Goal: Task Accomplishment & Management: Manage account settings

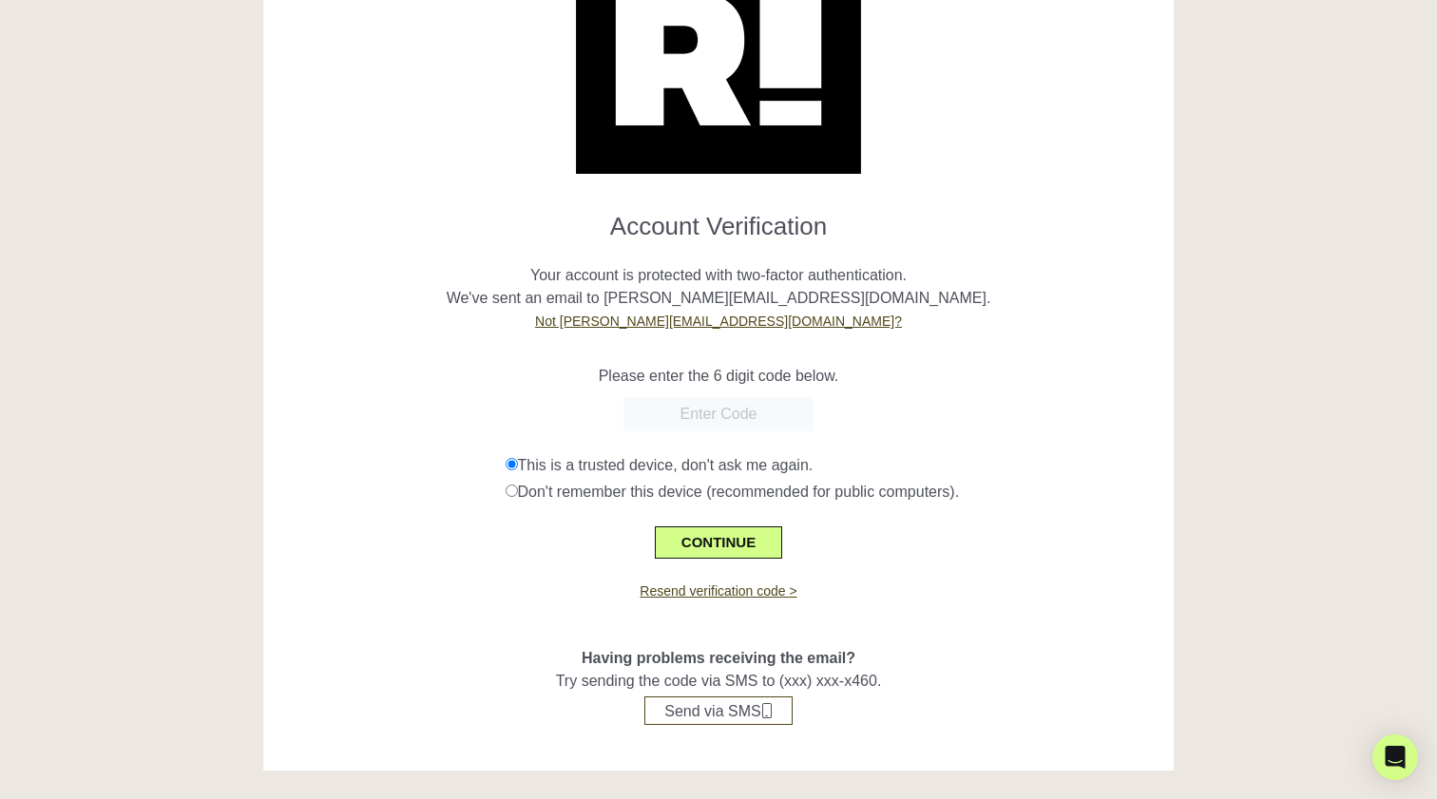
scroll to position [125, 0]
click at [322, 395] on form "Account Verification Your account is protected with two-factor authentication. …" at bounding box center [719, 378] width 882 height 362
click at [756, 401] on input "text" at bounding box center [718, 414] width 190 height 34
paste input "701362"
type input "701362"
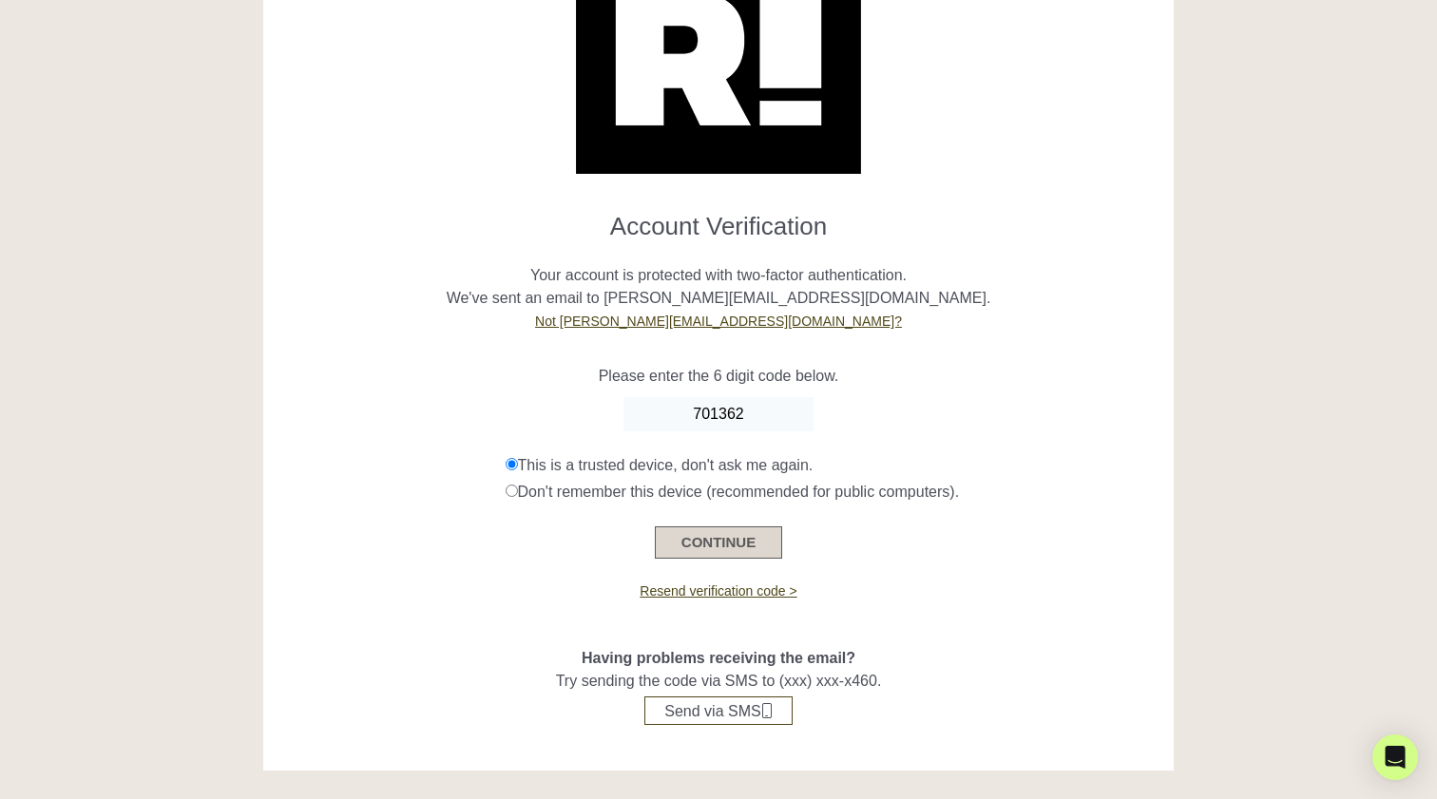
click at [731, 542] on button "CONTINUE" at bounding box center [718, 543] width 127 height 32
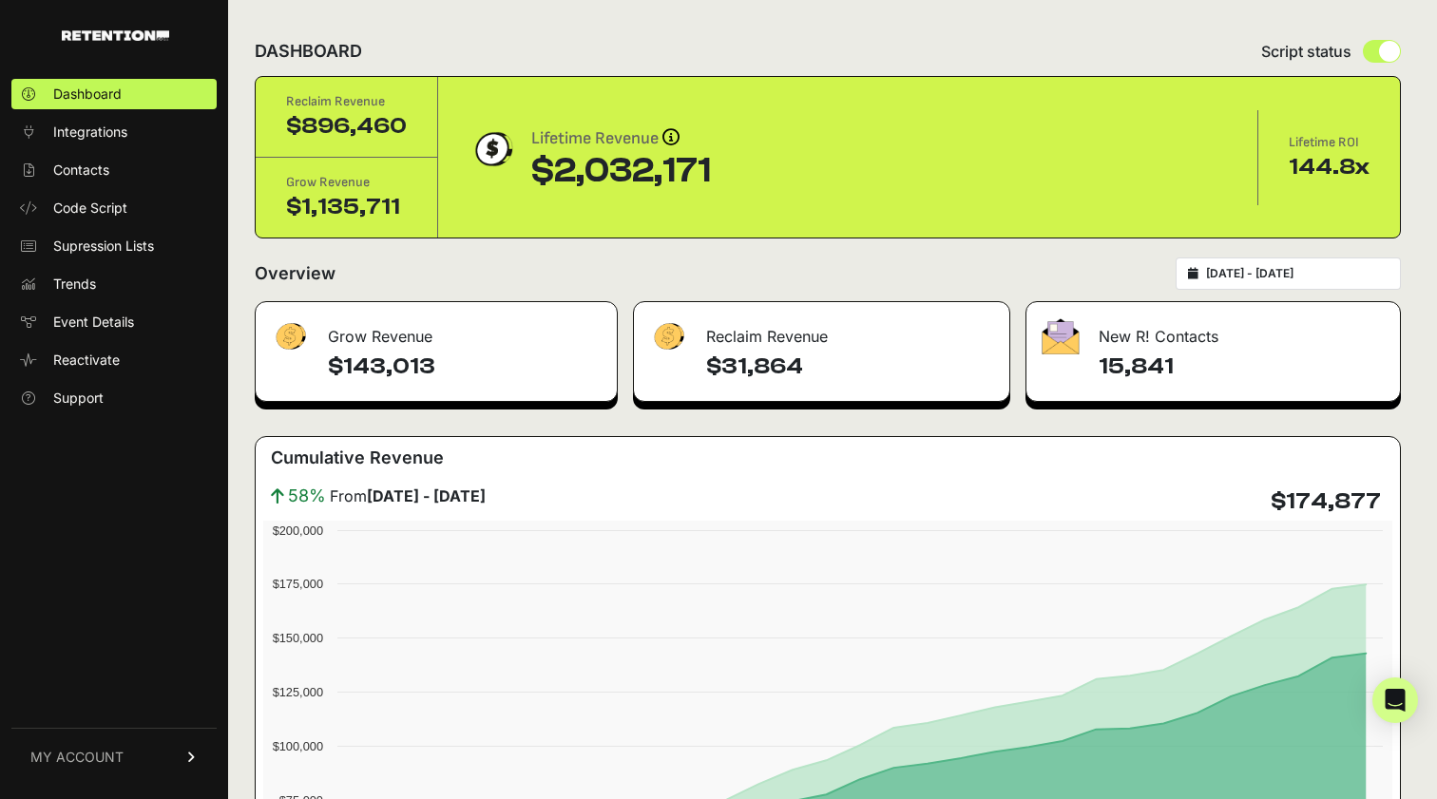
click at [124, 749] on link "MY ACCOUNT" at bounding box center [113, 757] width 205 height 58
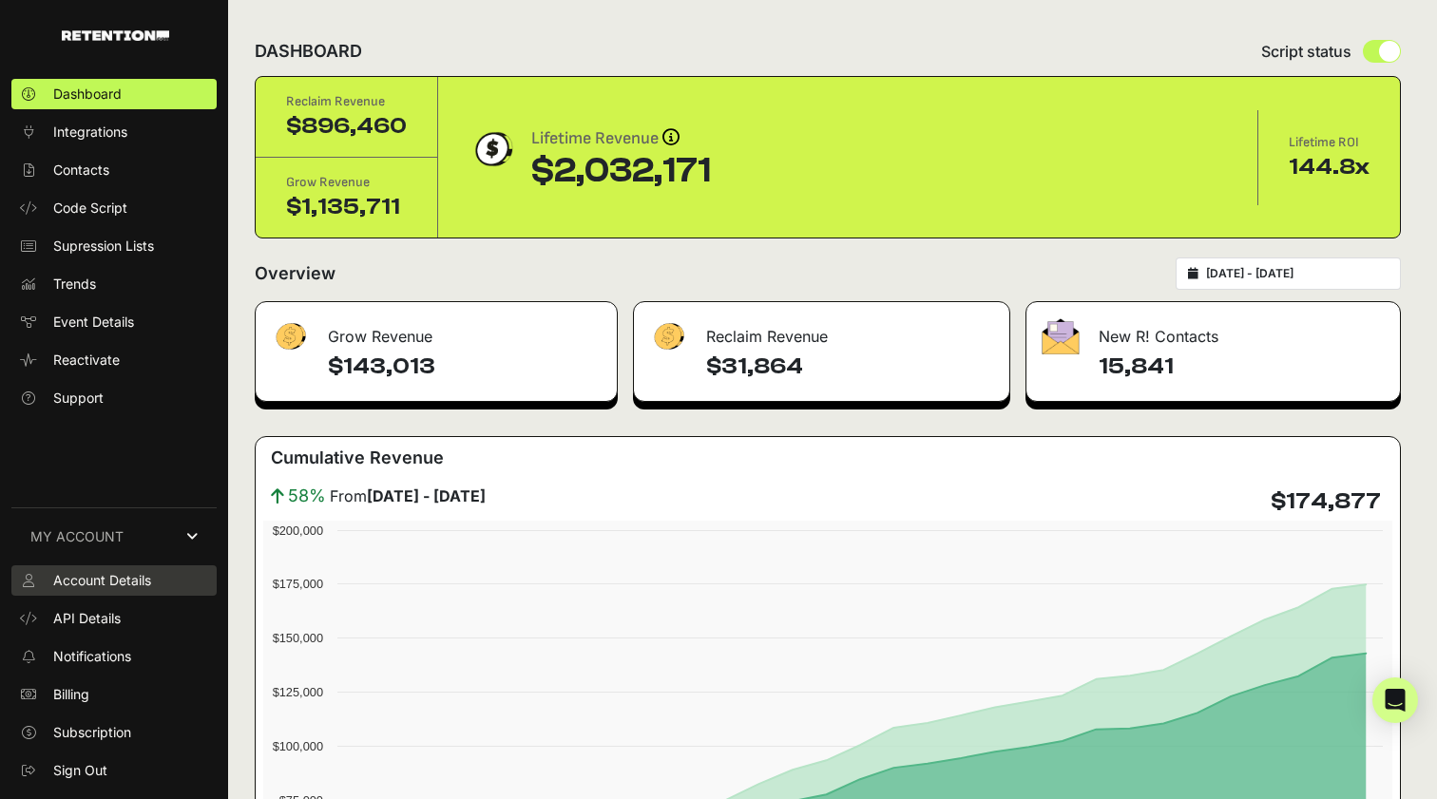
click at [118, 579] on span "Account Details" at bounding box center [102, 580] width 98 height 19
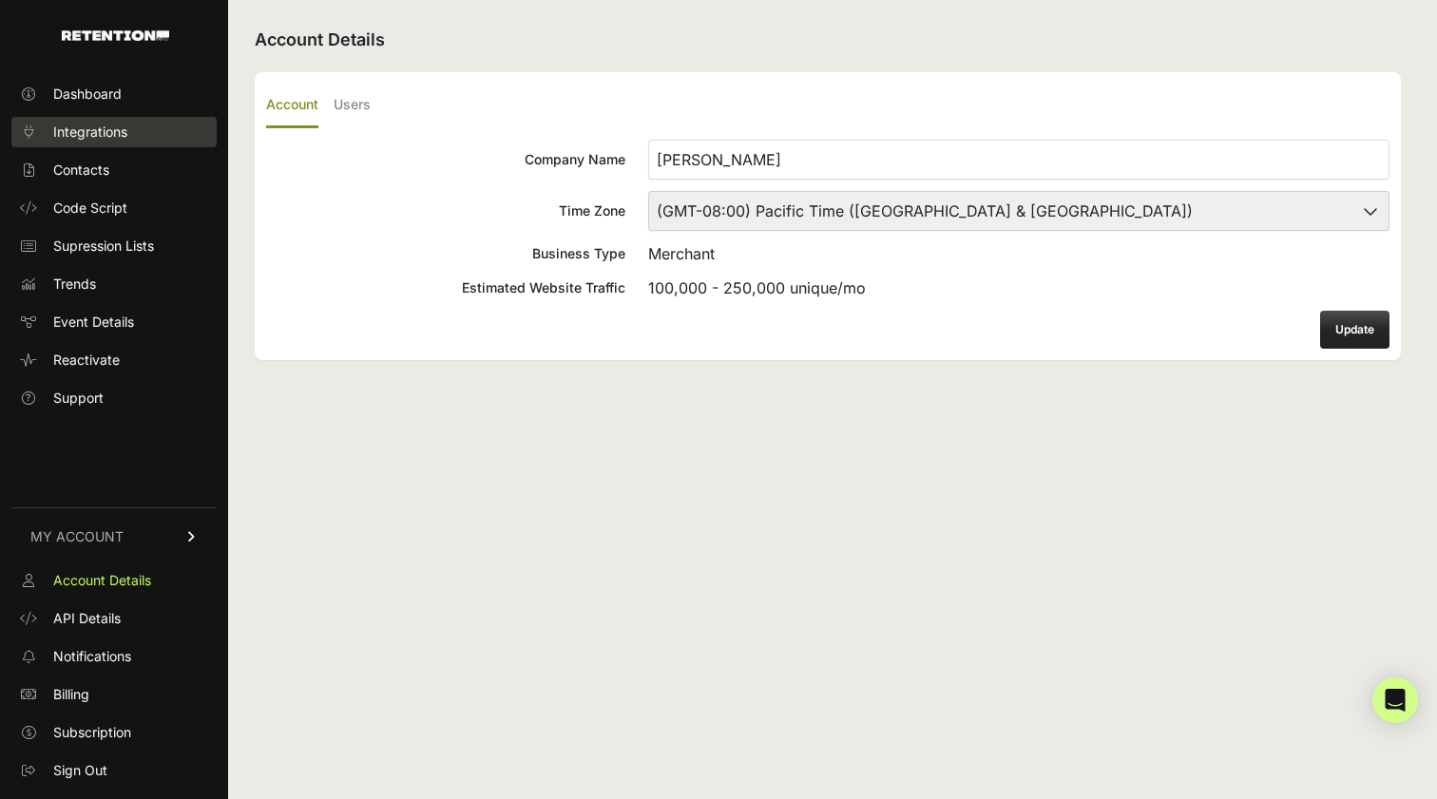
click at [87, 131] on span "Integrations" at bounding box center [90, 132] width 74 height 19
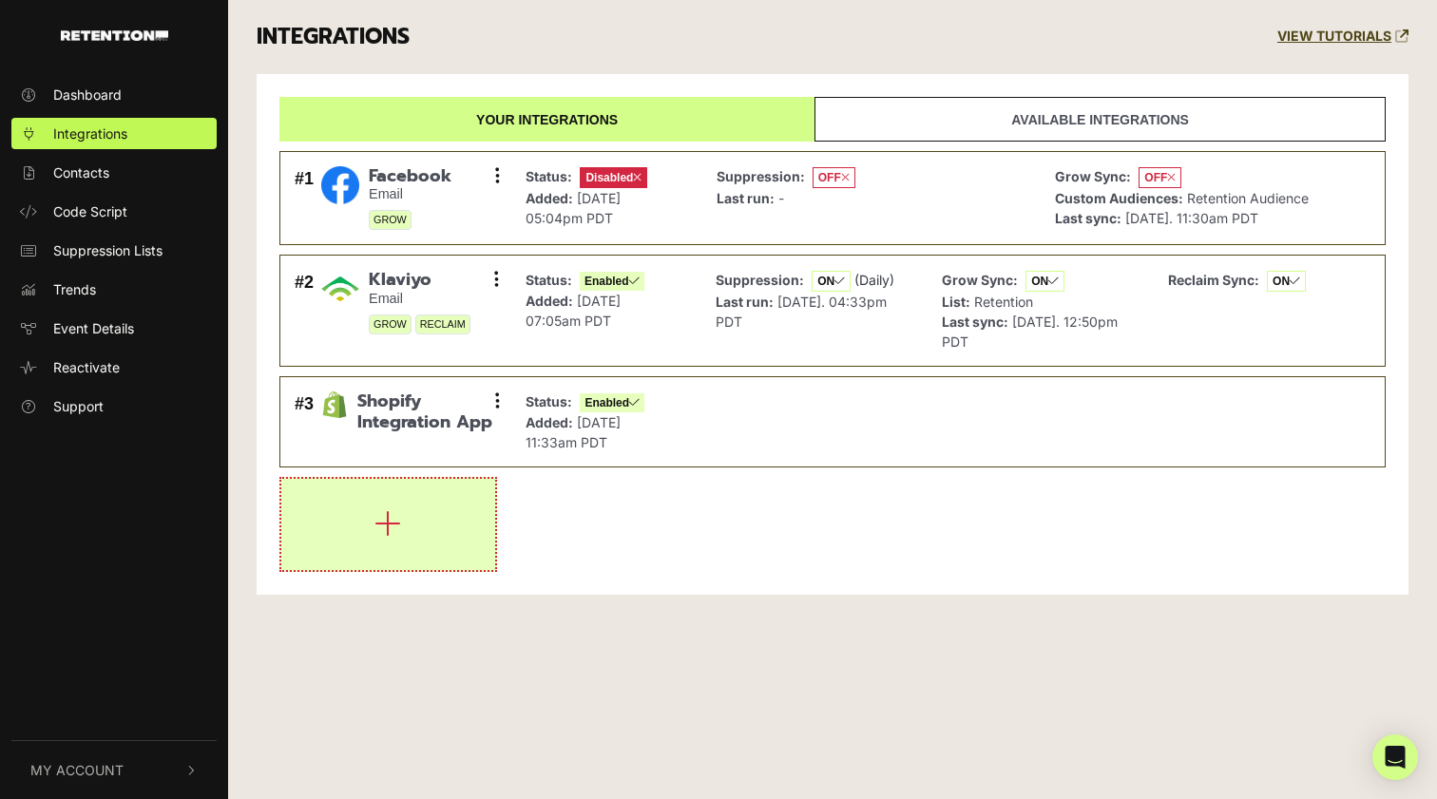
click at [372, 538] on button "button" at bounding box center [388, 524] width 214 height 91
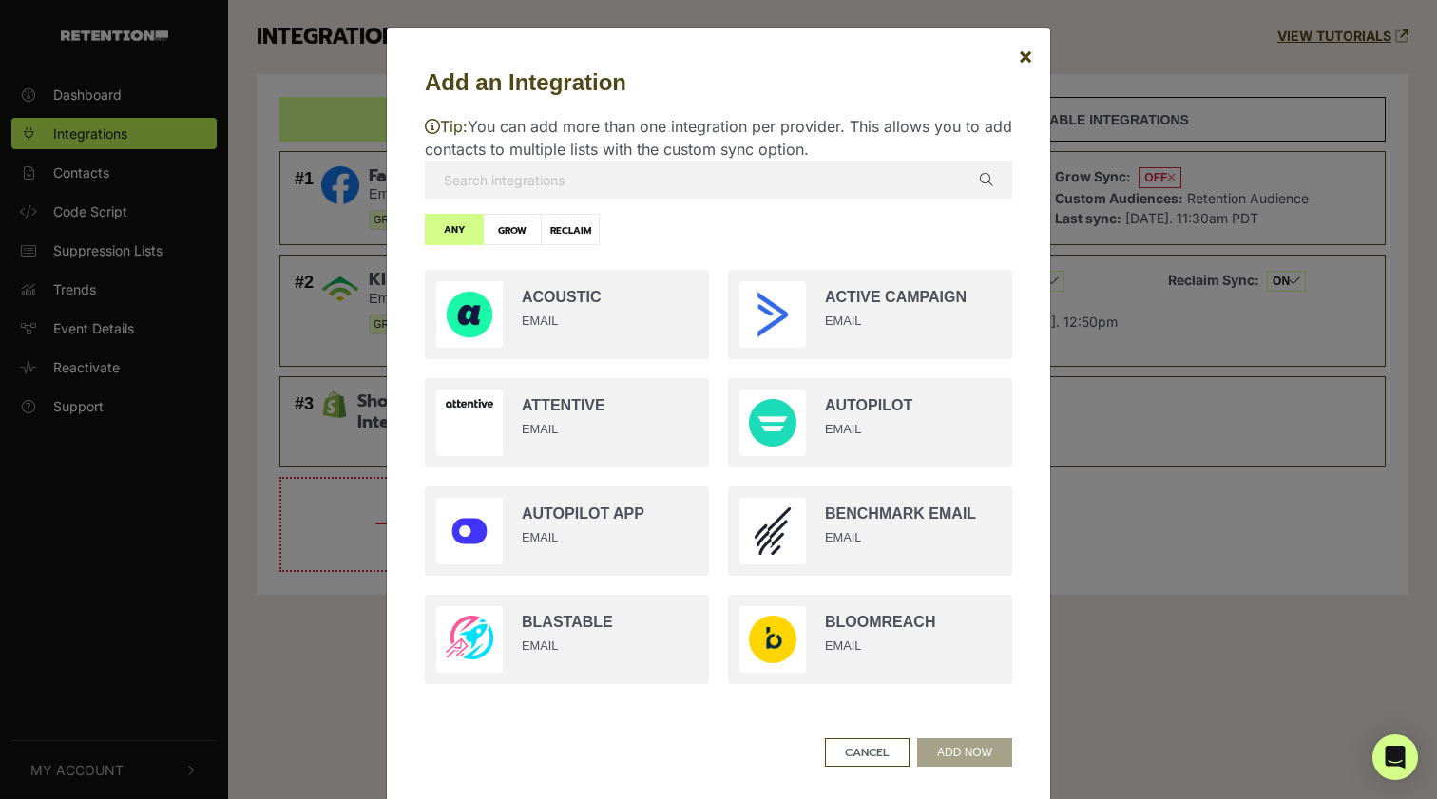
click at [587, 182] on input "text" at bounding box center [718, 180] width 587 height 38
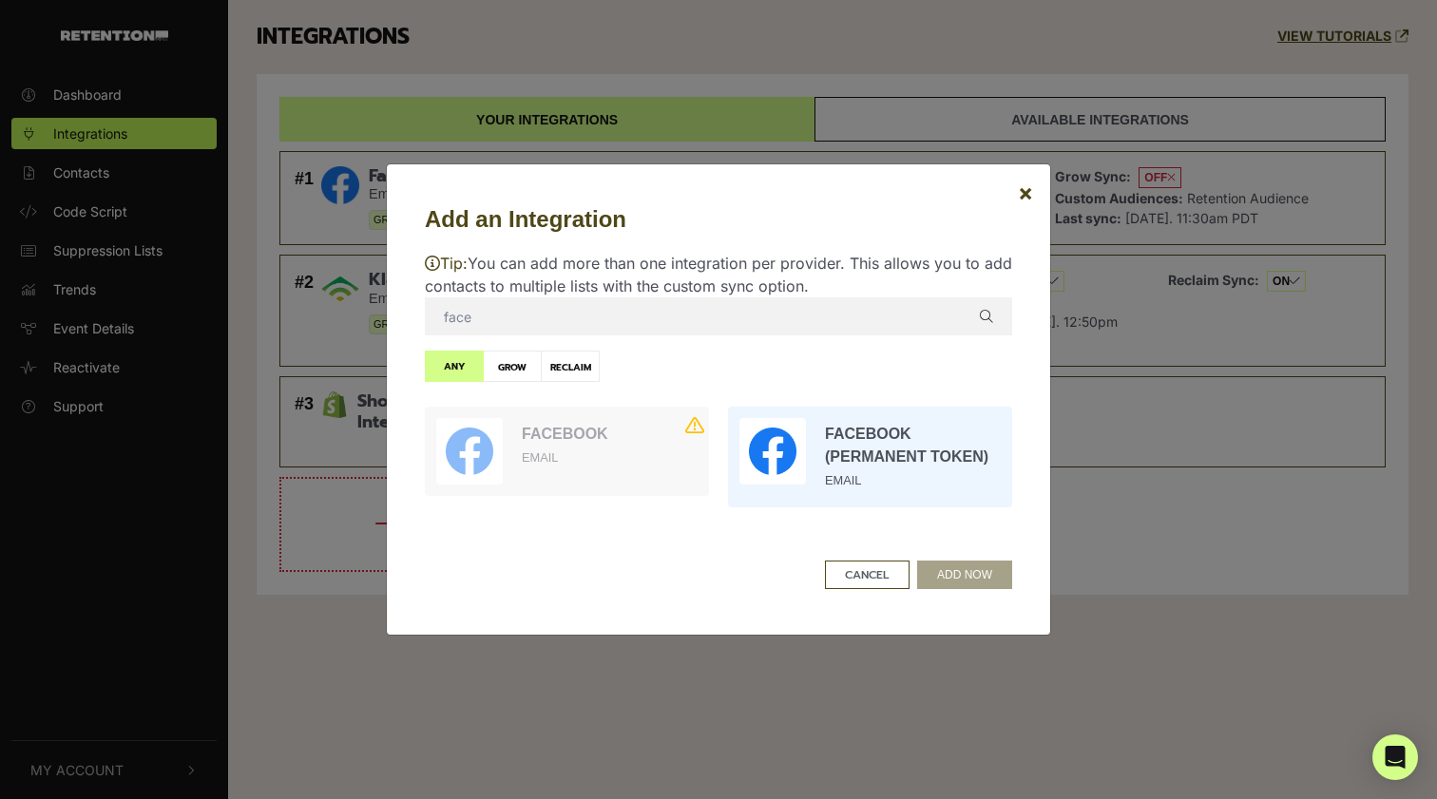
type input "face"
click at [937, 465] on input "radio" at bounding box center [870, 457] width 303 height 120
radio input "true"
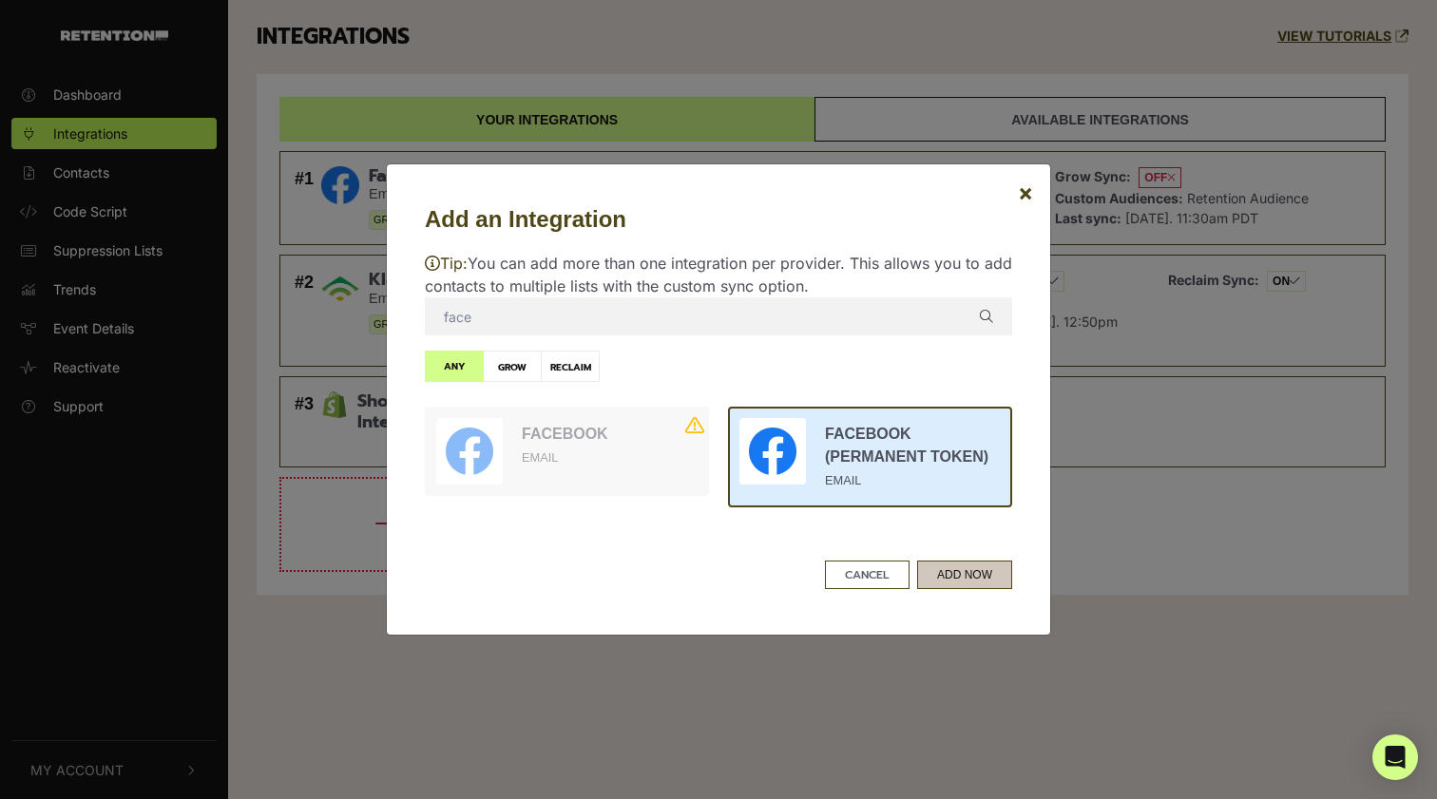
click at [981, 579] on button "ADD NOW" at bounding box center [964, 575] width 95 height 29
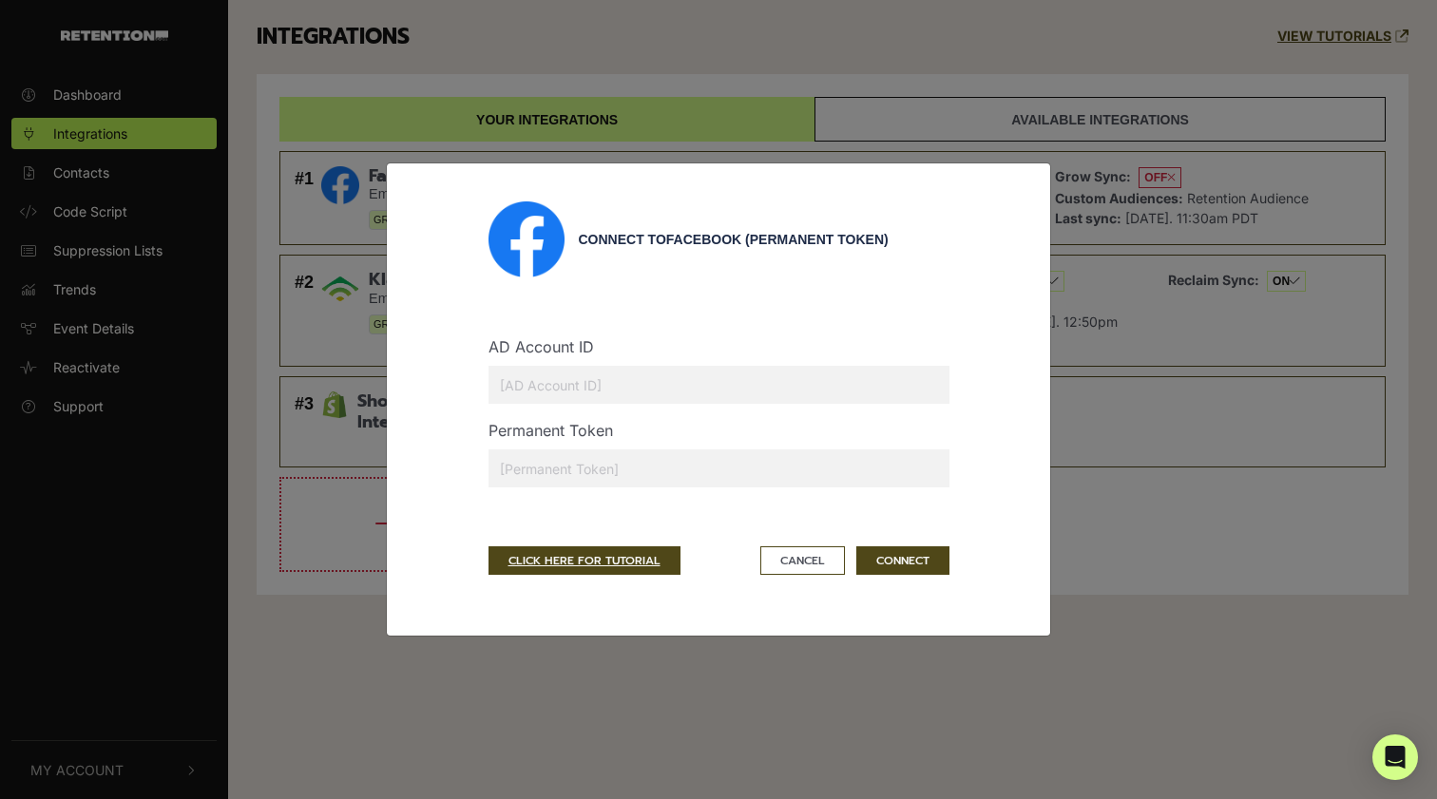
click at [582, 476] on input "text" at bounding box center [719, 469] width 461 height 38
paste input "701362"
type input "701362"
click at [539, 471] on input "701362" at bounding box center [719, 469] width 461 height 38
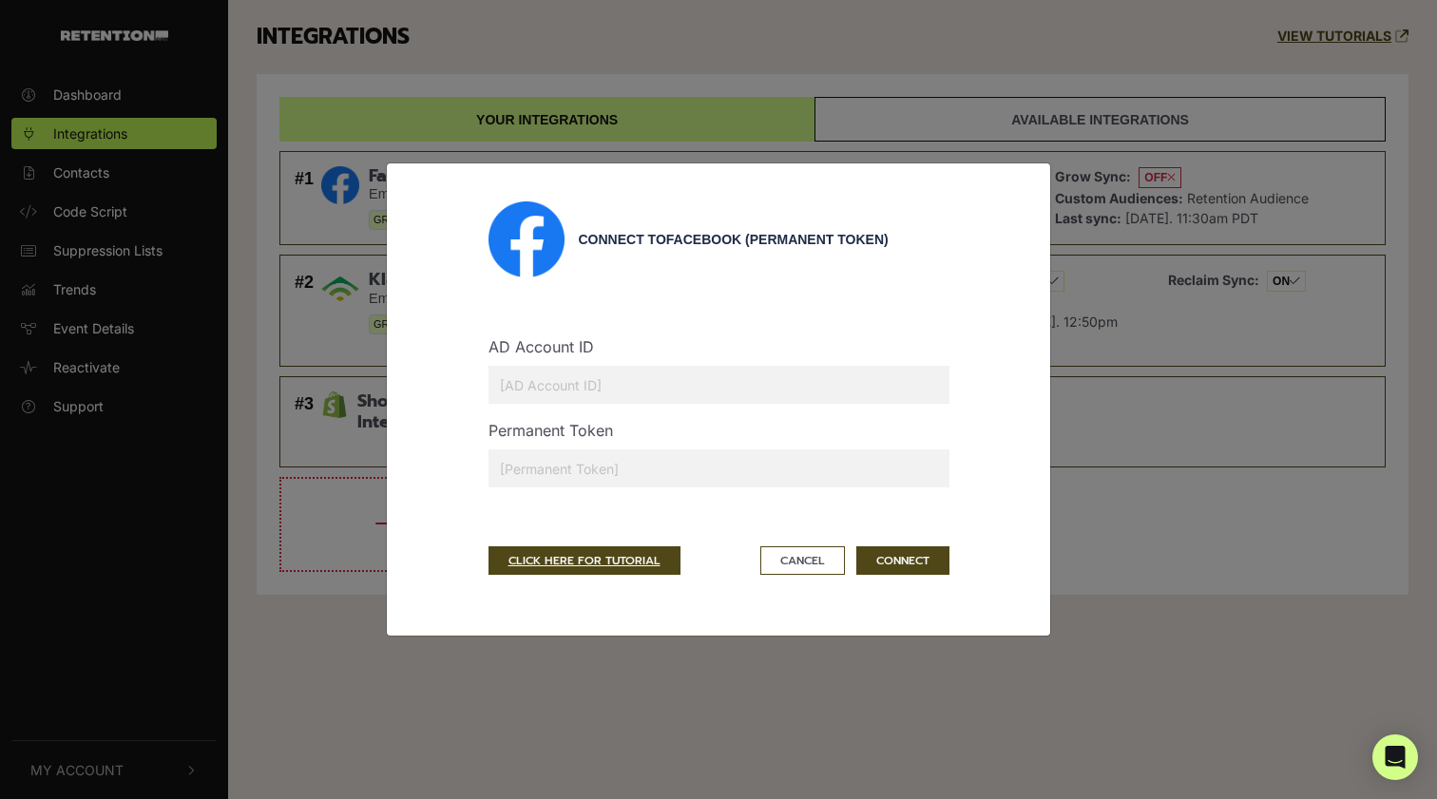
paste input "EAASlNDtxU3EBPWmuhiJ9x7FRyXJCfgRxgotoSdvFQSWYmg5YlHSruJPMXVeWL5ZB9O3FKyZB9jvkUQ…"
type input "EAASlNDtxU3EBPWmuhiJ9x7FRyXJCfgRxgotoSdvFQSWYmg5YlHSruJPMXVeWL5ZB9O3FKyZB9jvkUQ…"
click at [692, 380] on input "text" at bounding box center [719, 385] width 461 height 38
paste input "1305857256096716"
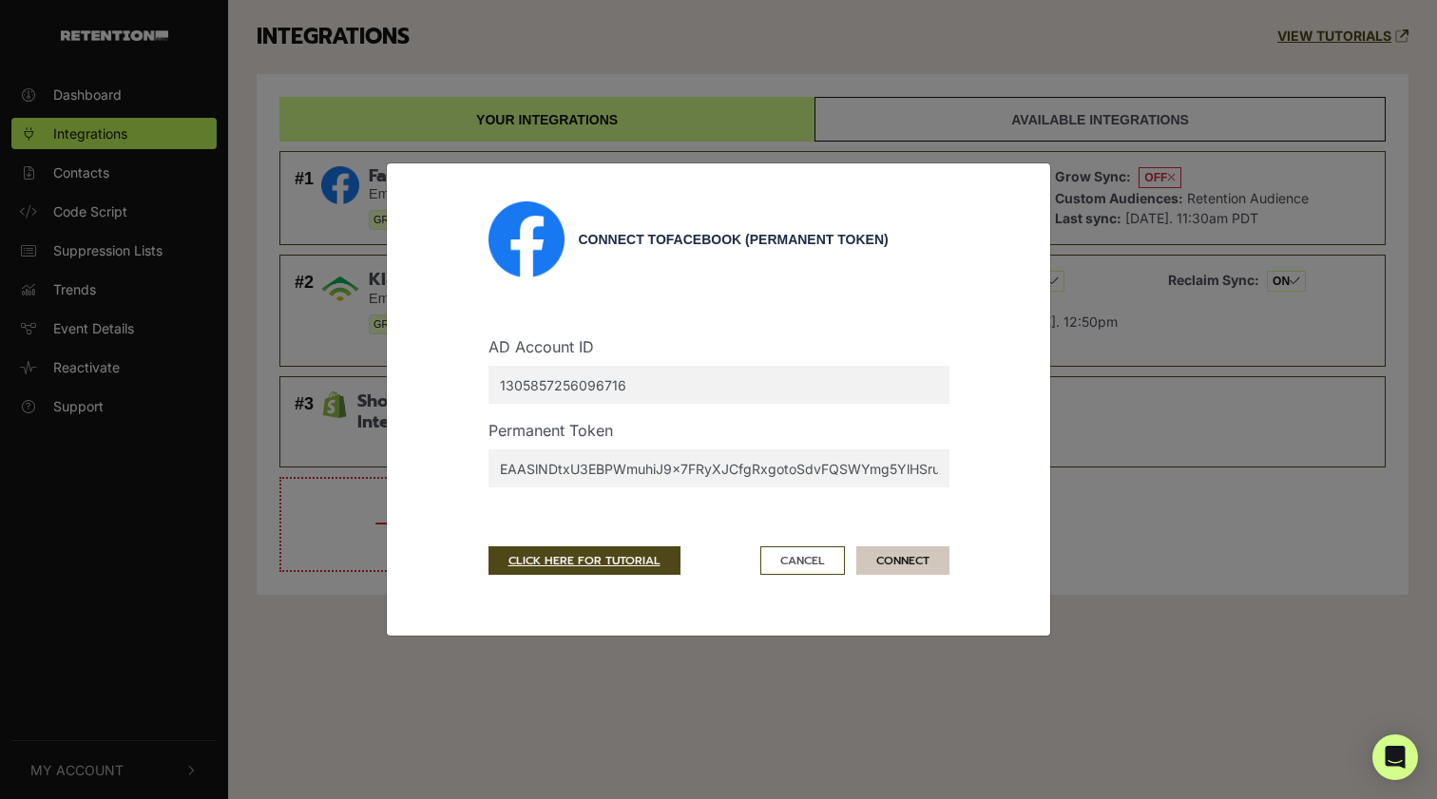
type input "1305857256096716"
click at [904, 566] on button "CONNECT" at bounding box center [902, 561] width 93 height 29
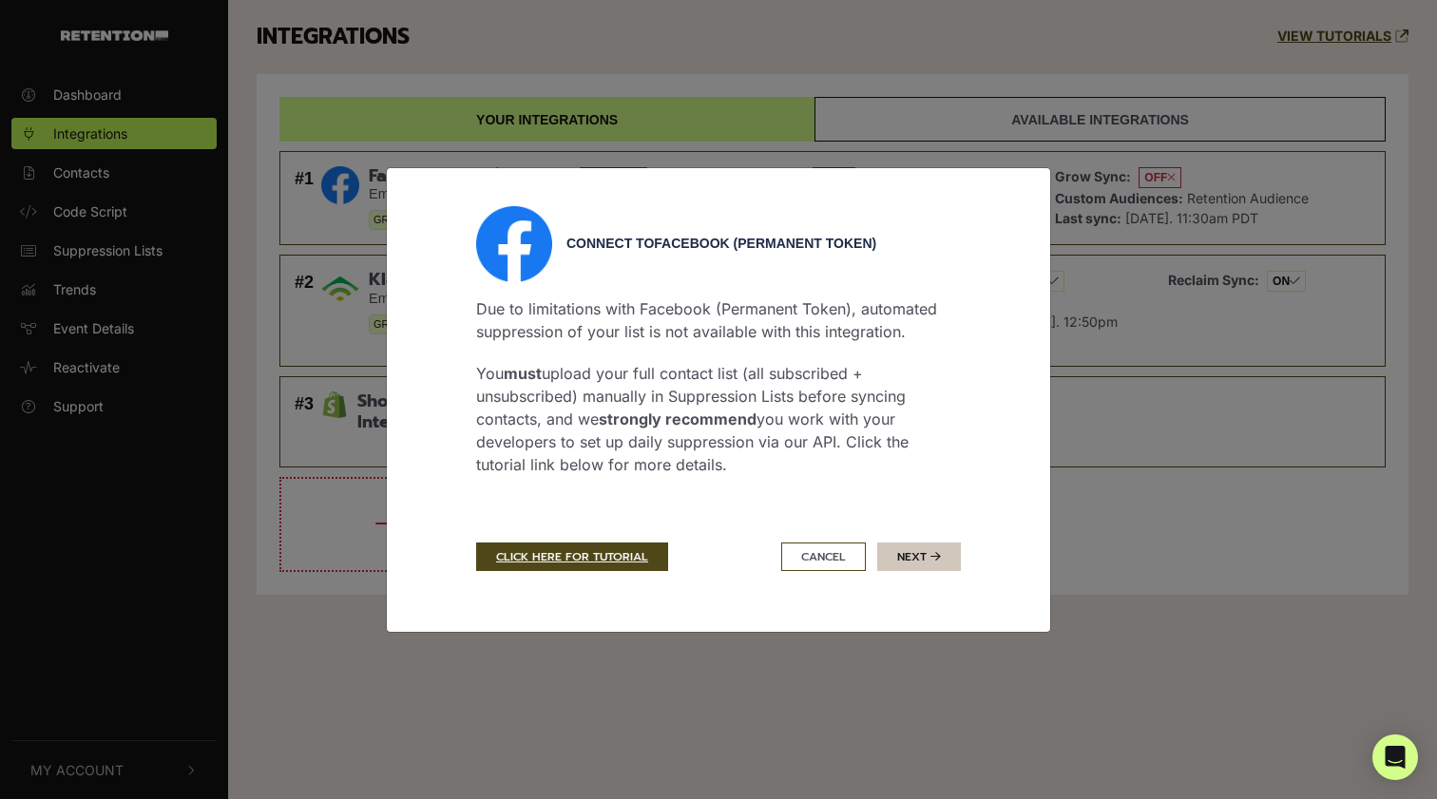
click at [918, 548] on button "Next" at bounding box center [919, 557] width 84 height 29
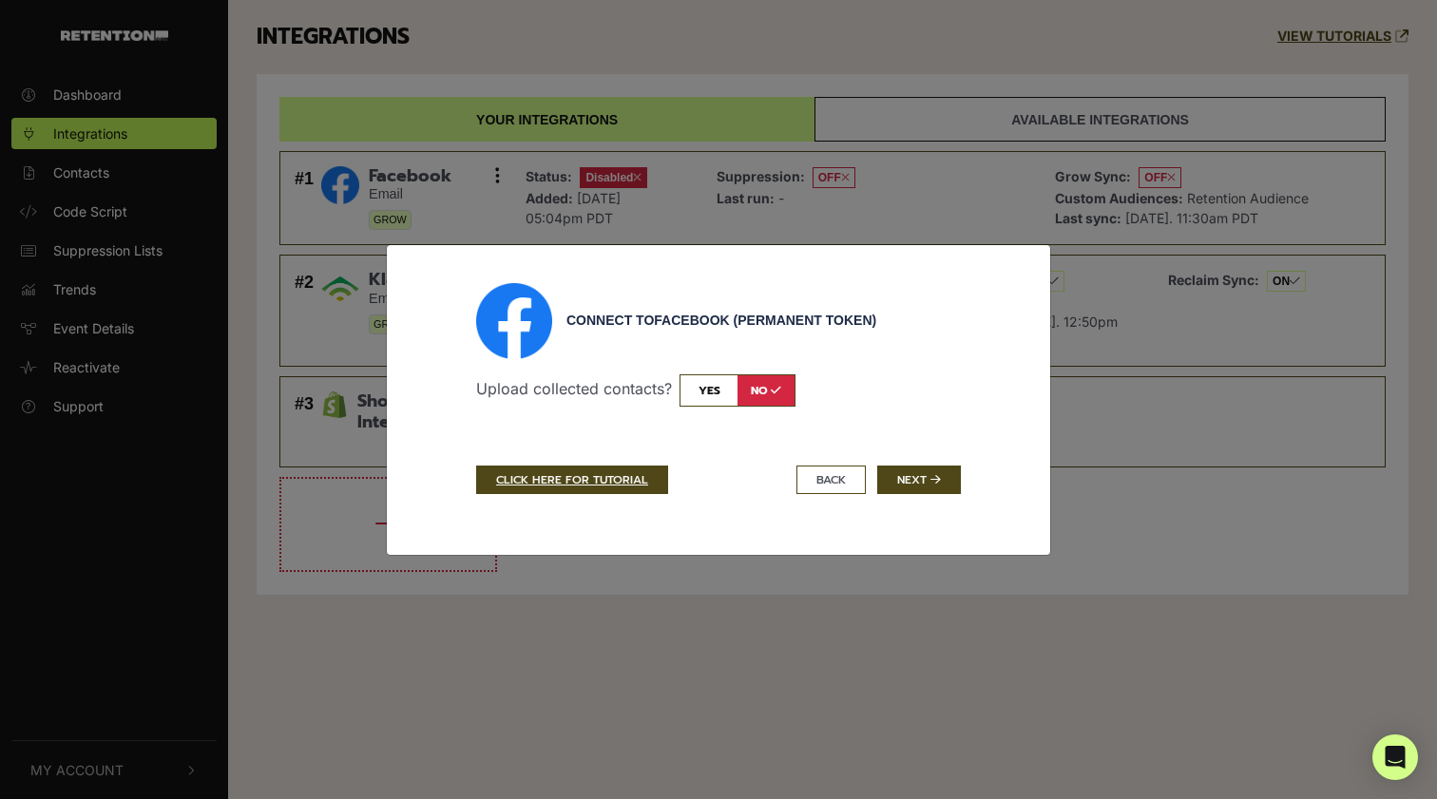
click at [723, 399] on input "checkbox" at bounding box center [738, 390] width 116 height 32
checkbox input "true"
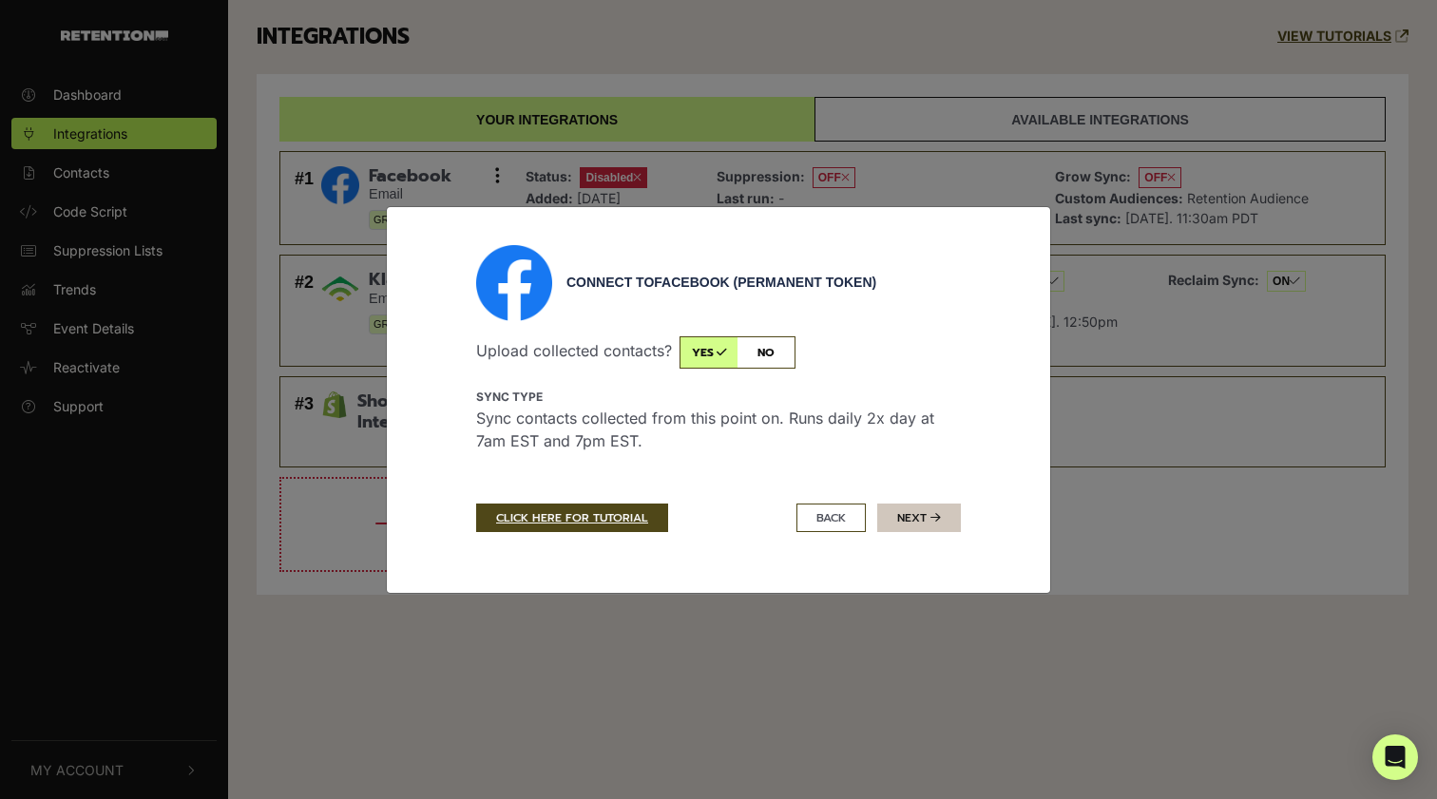
click at [934, 527] on button "Next" at bounding box center [919, 518] width 84 height 29
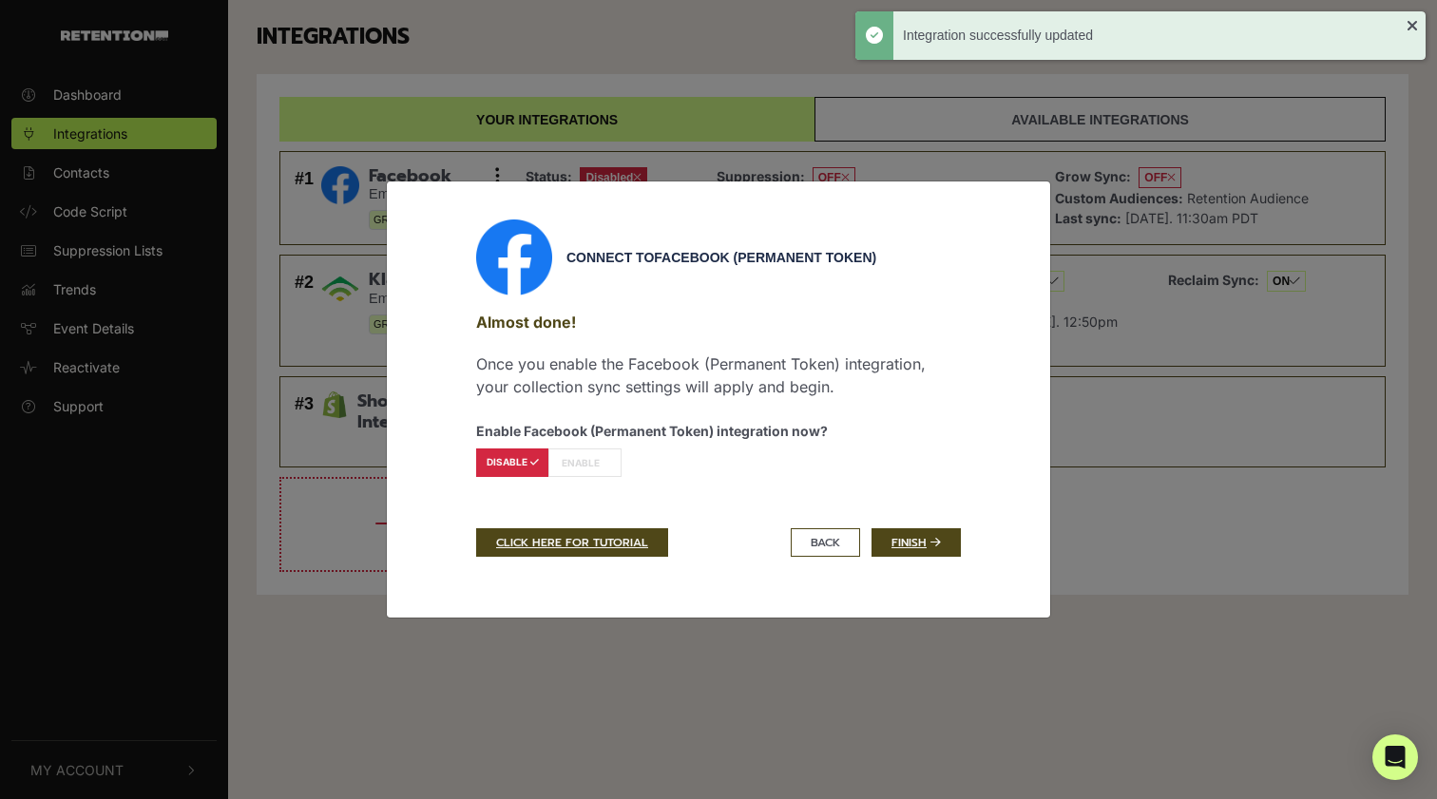
click at [591, 461] on label "ENABLE" at bounding box center [584, 463] width 73 height 29
click at [519, 463] on label "DISABLE" at bounding box center [512, 463] width 73 height 29
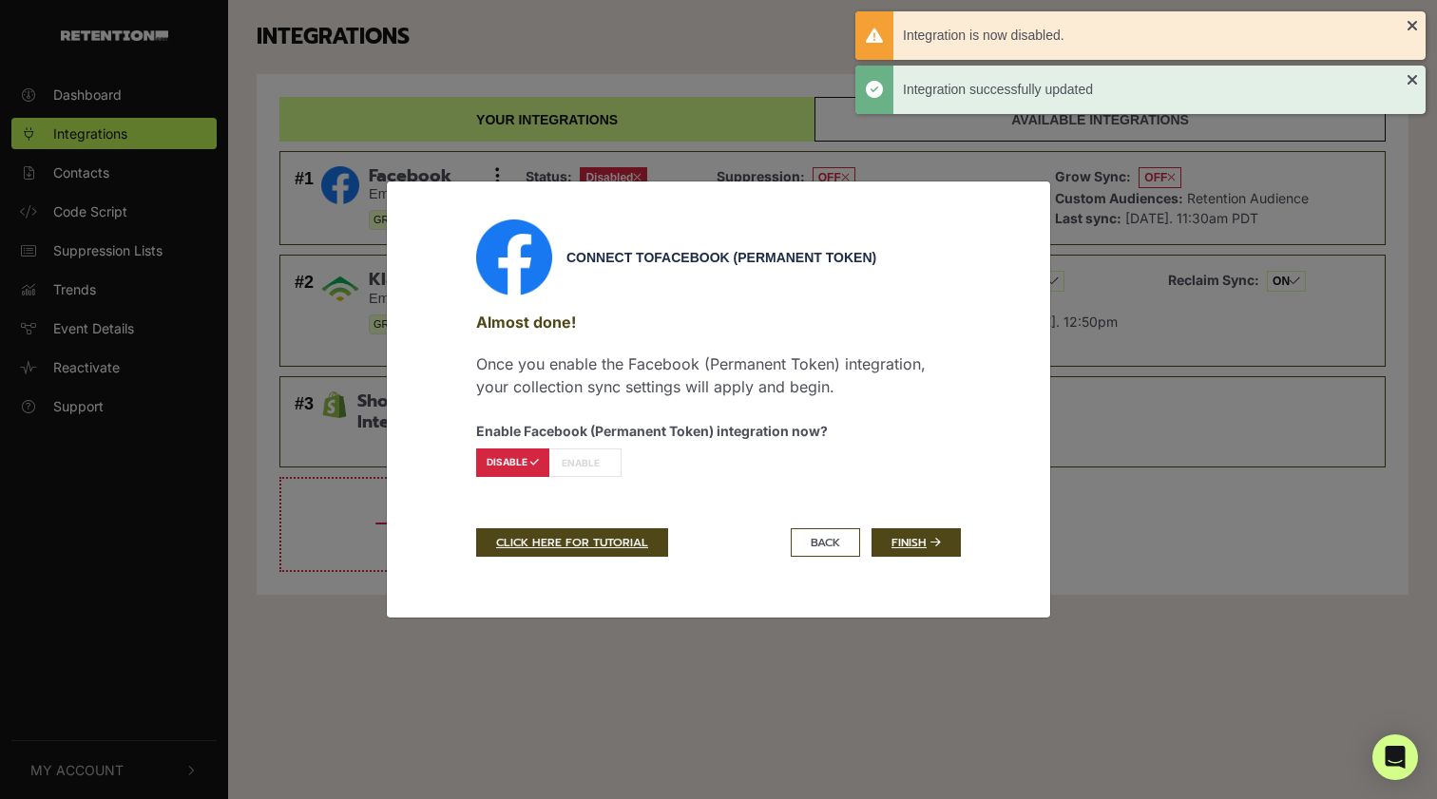
radio input "false"
radio input "true"
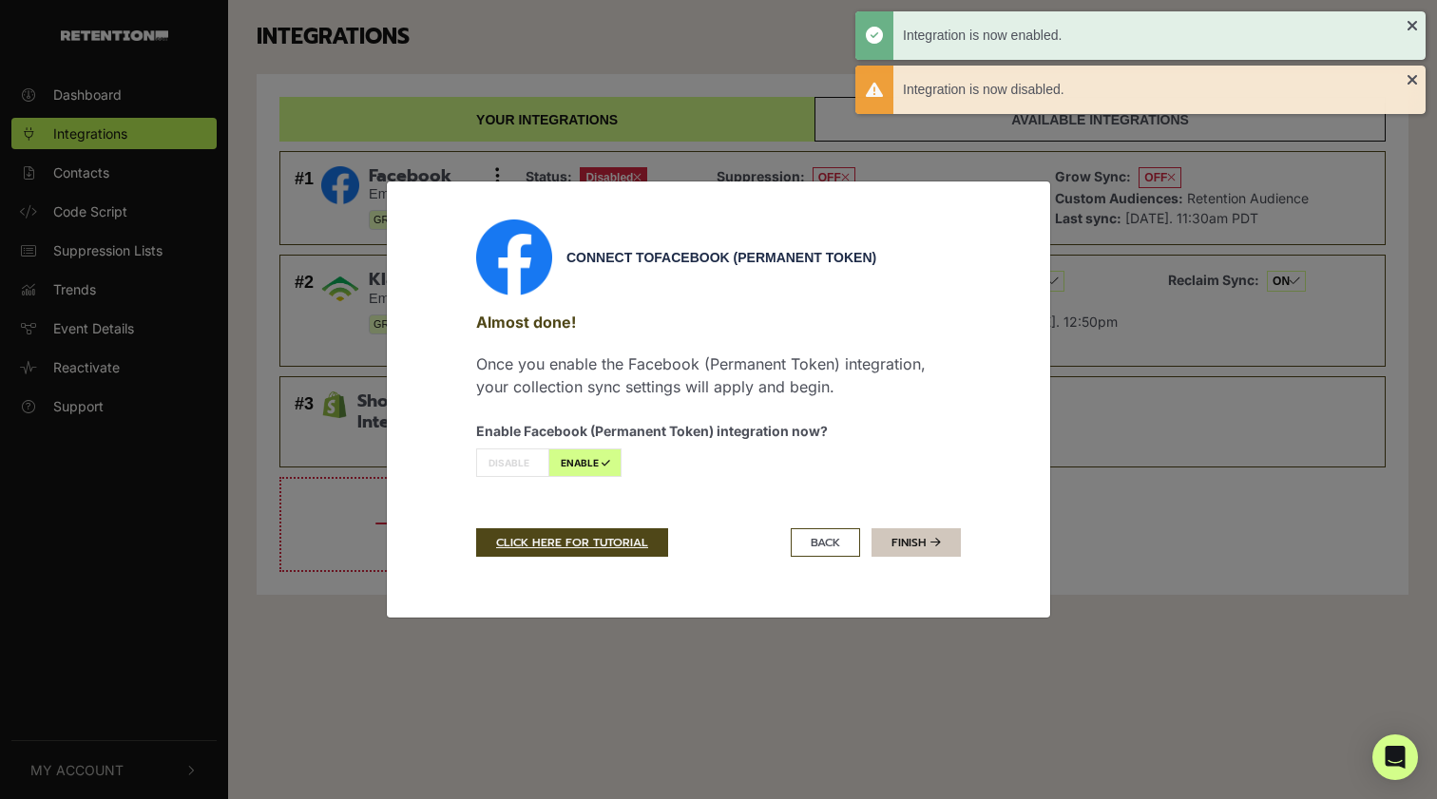
click at [933, 544] on icon at bounding box center [935, 542] width 10 height 11
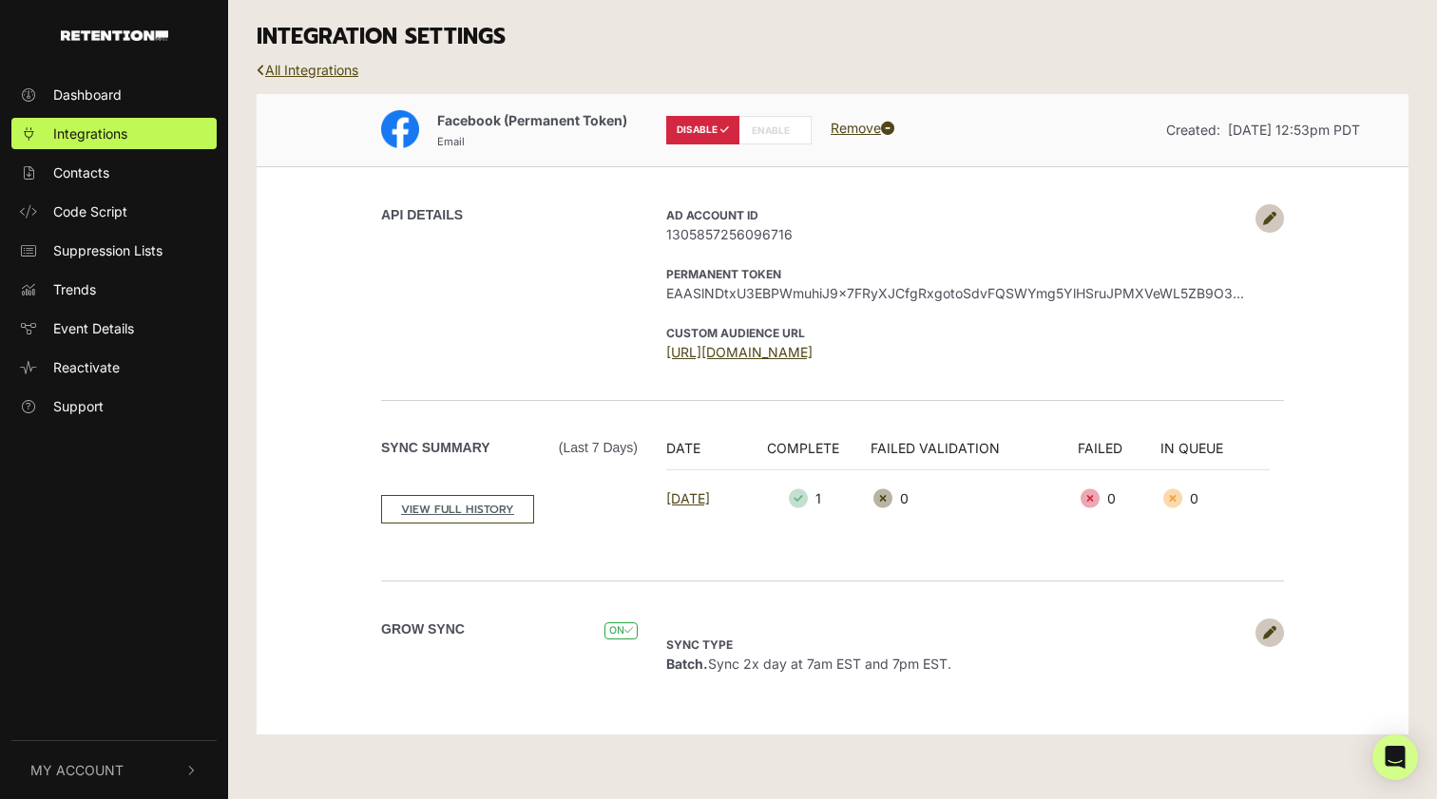
click at [288, 65] on link "All Integrations" at bounding box center [308, 70] width 102 height 16
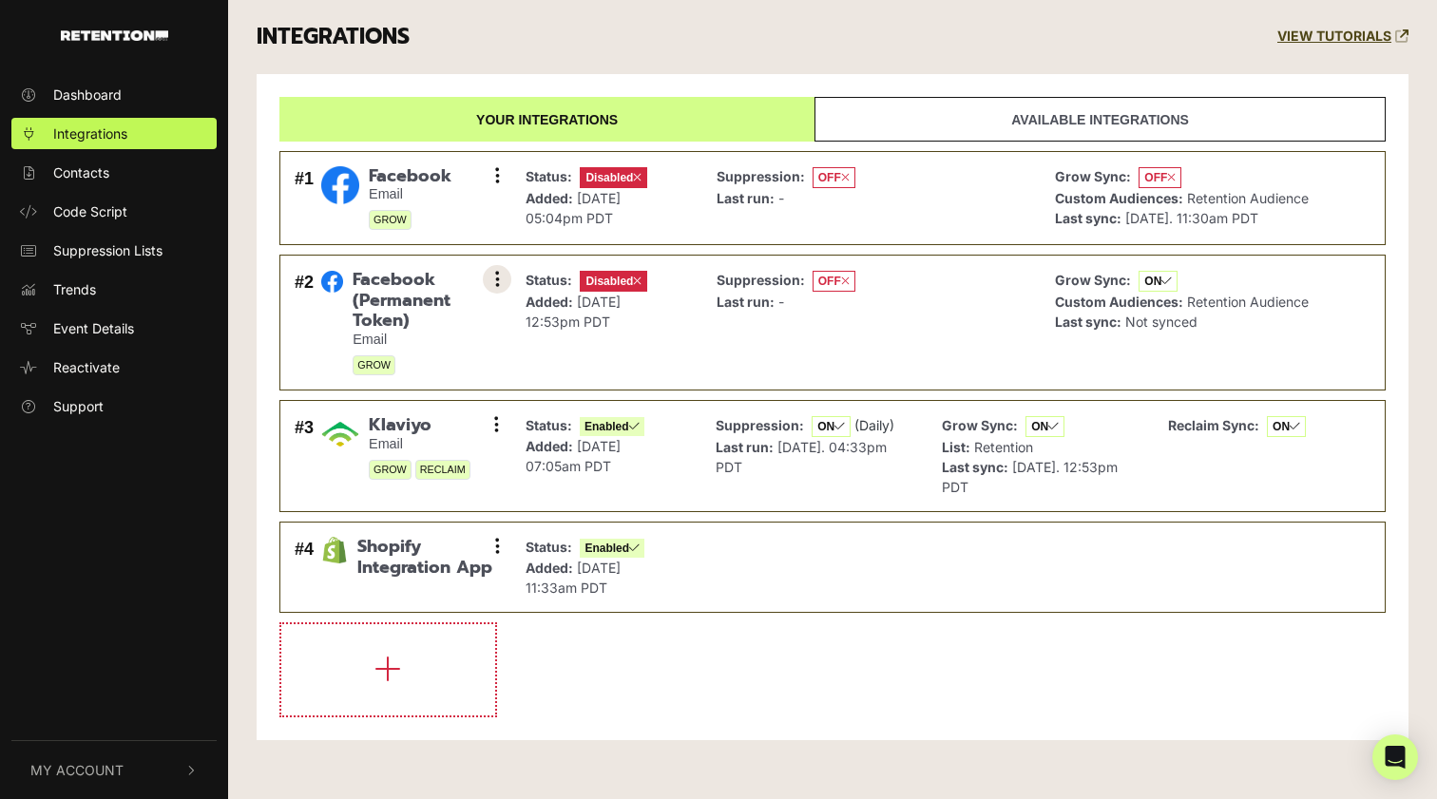
click at [492, 275] on button at bounding box center [497, 279] width 29 height 29
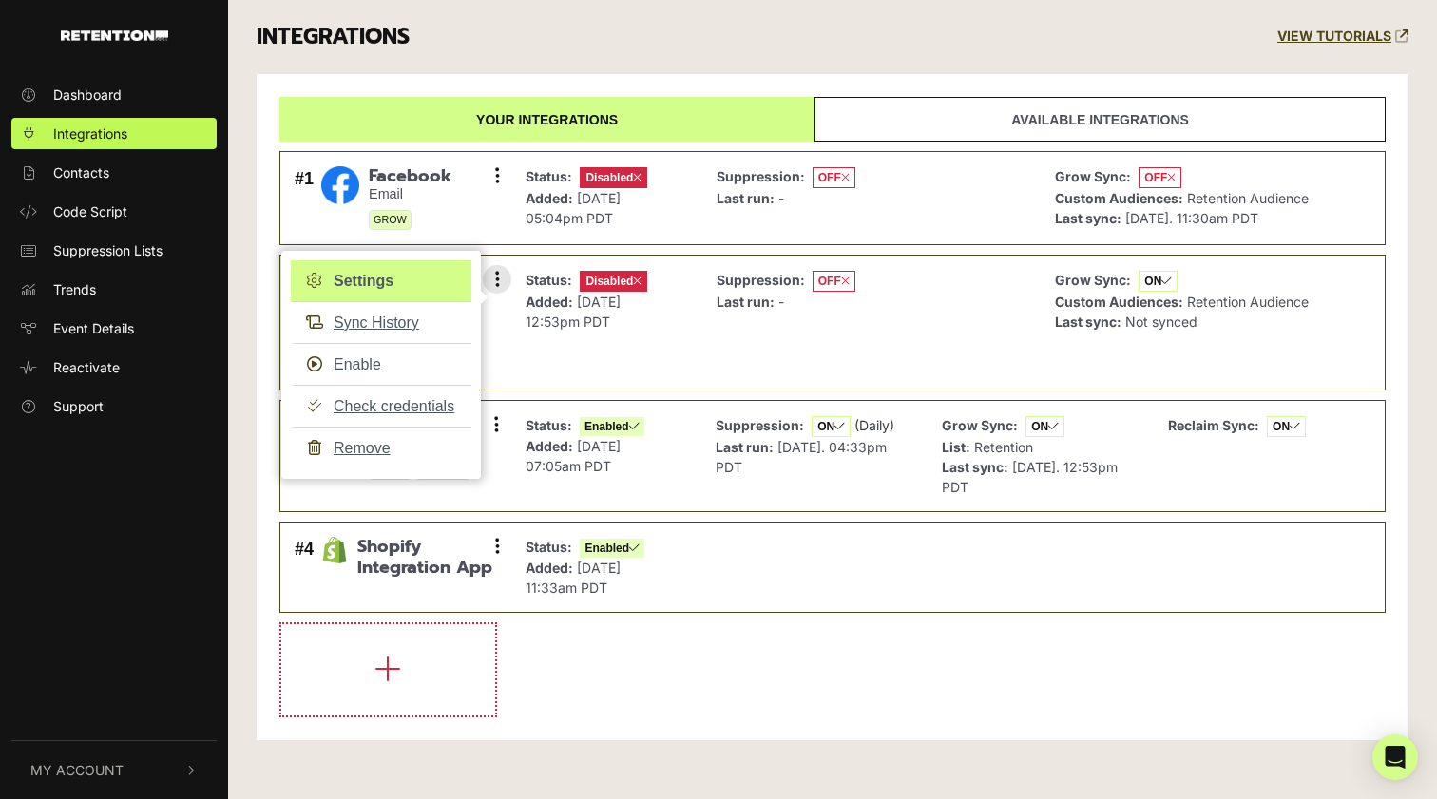
click at [368, 276] on link "Settings" at bounding box center [381, 281] width 181 height 42
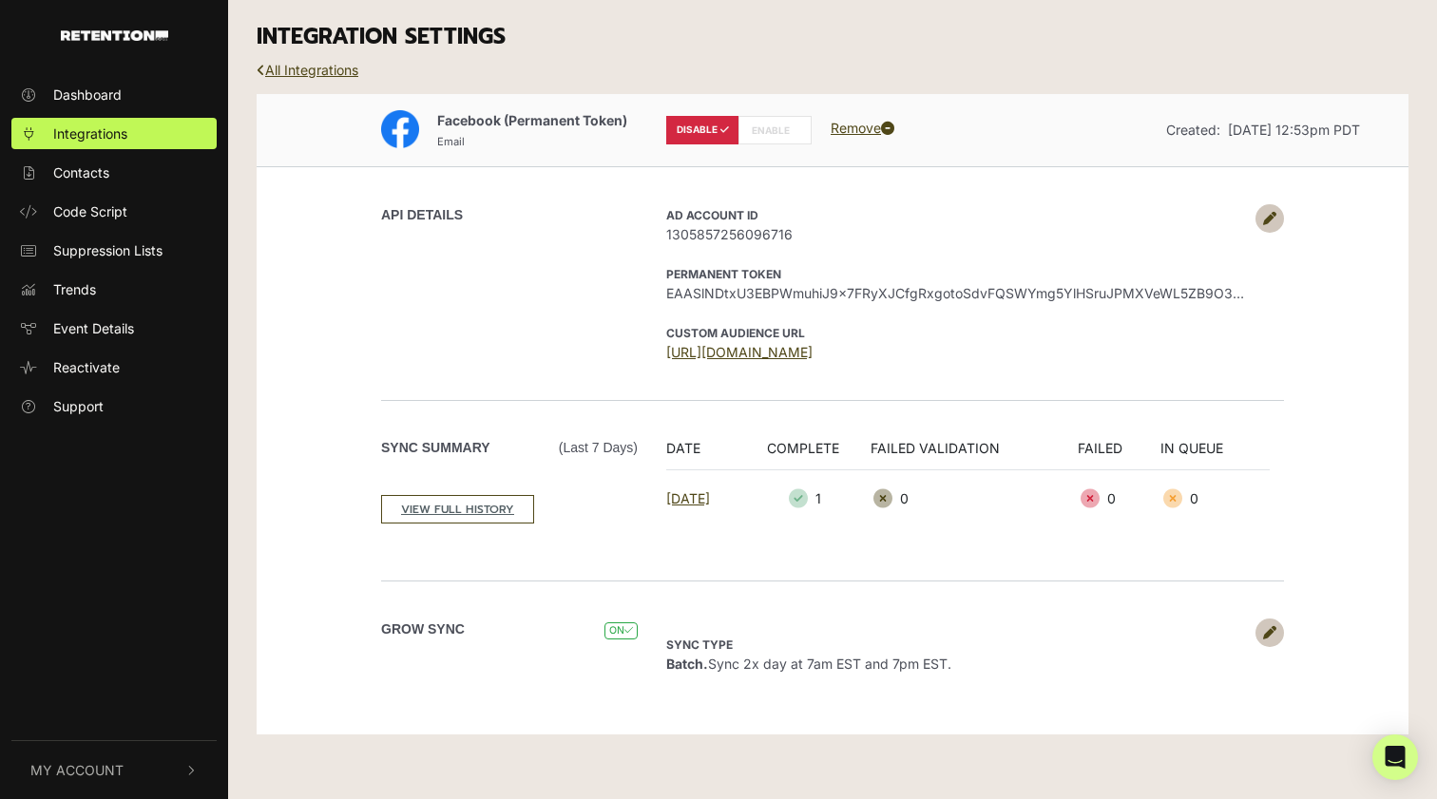
click at [761, 131] on label "ENABLE" at bounding box center [774, 130] width 73 height 29
radio input "false"
radio input "true"
